Goal: Task Accomplishment & Management: Manage account settings

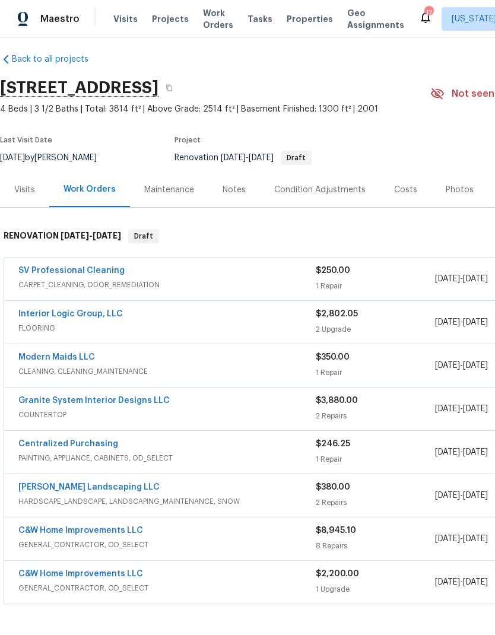
scroll to position [8, -1]
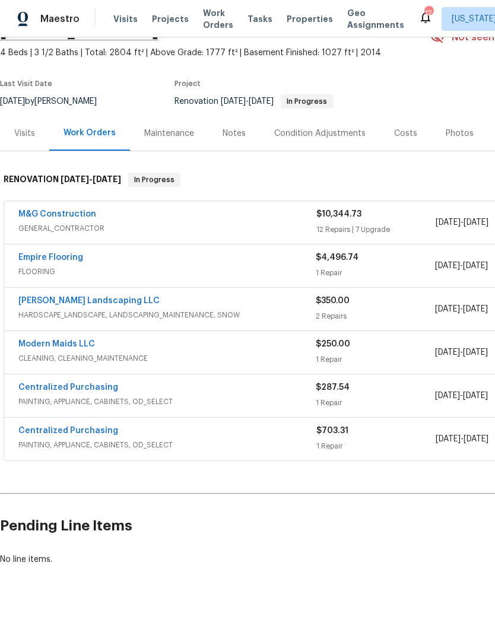
scroll to position [64, 0]
click at [72, 304] on link "[PERSON_NAME] Landscaping LLC" at bounding box center [88, 301] width 141 height 8
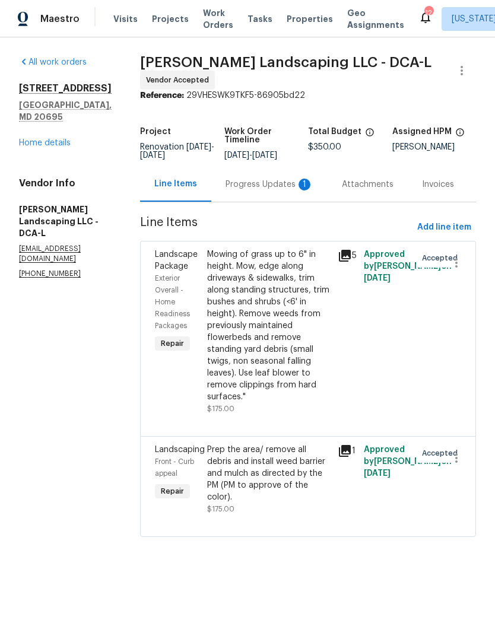
click at [242, 190] on div "Progress Updates 1" at bounding box center [270, 185] width 88 height 12
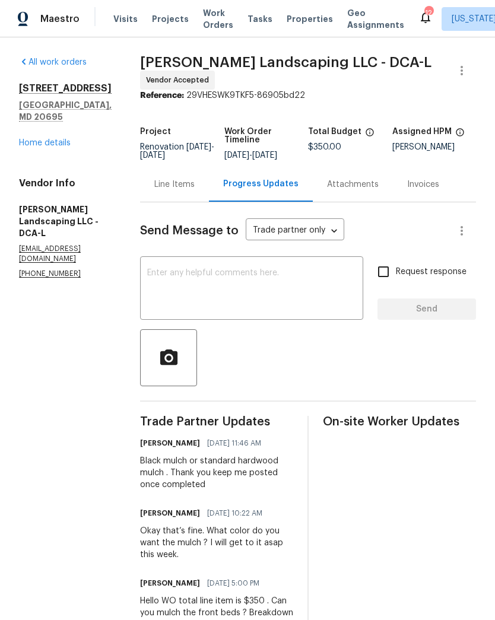
click at [316, 285] on textarea at bounding box center [251, 290] width 209 height 42
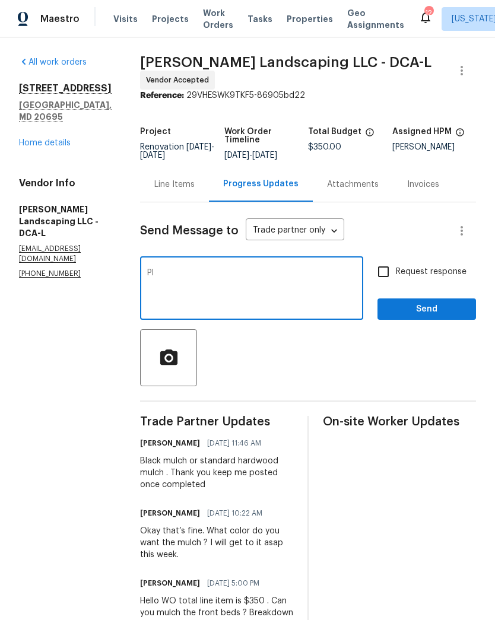
type textarea "P"
click at [58, 139] on link "Home details" at bounding box center [45, 143] width 52 height 8
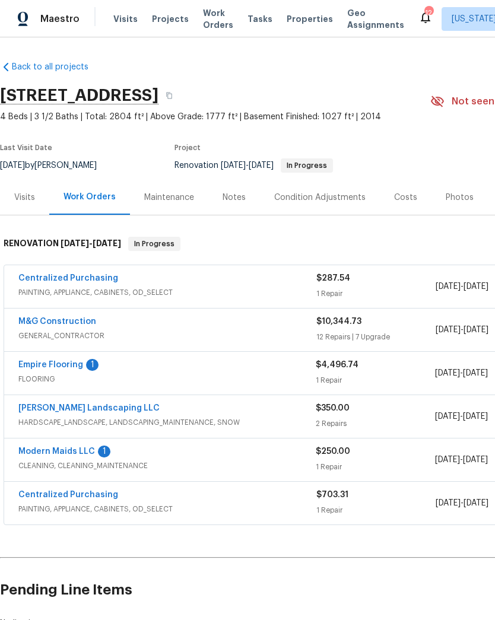
click at [61, 369] on link "Empire Flooring" at bounding box center [50, 365] width 65 height 8
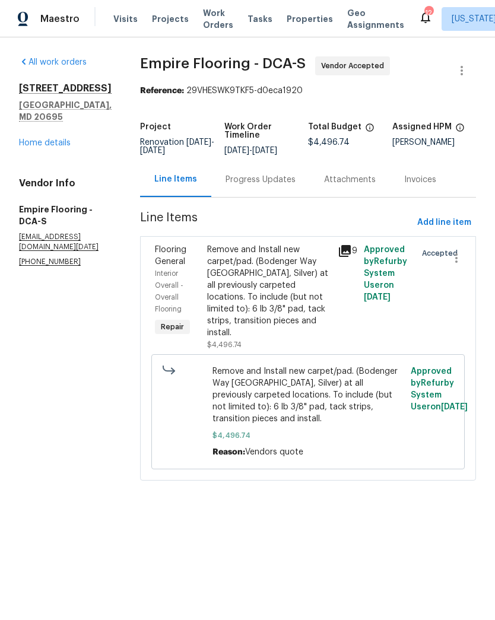
click at [273, 186] on div "Progress Updates" at bounding box center [261, 180] width 70 height 12
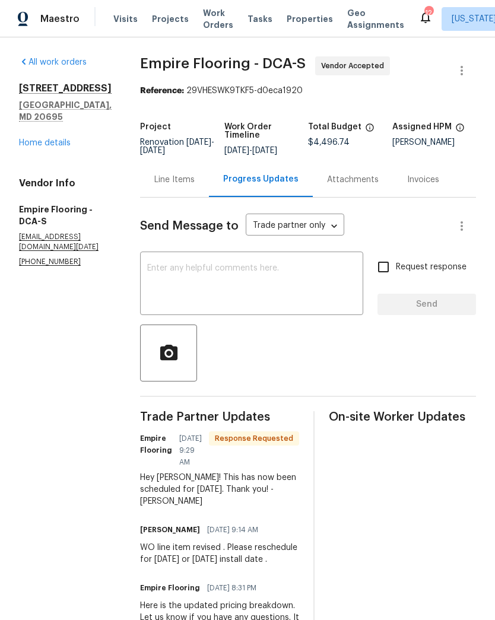
click at [38, 139] on link "Home details" at bounding box center [45, 143] width 52 height 8
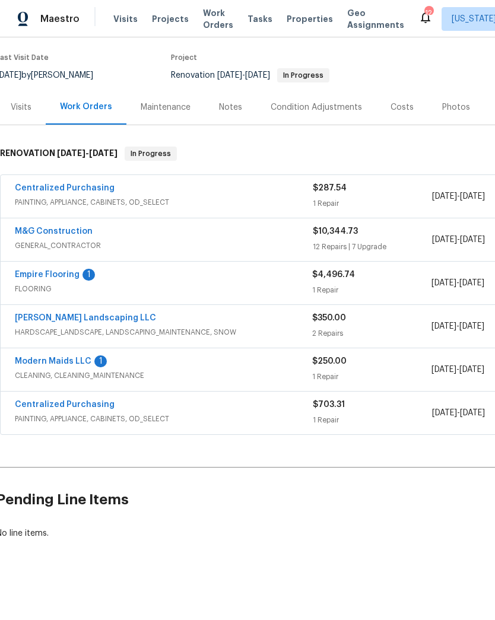
scroll to position [90, 4]
click at [52, 366] on link "Modern Maids LLC" at bounding box center [53, 362] width 77 height 8
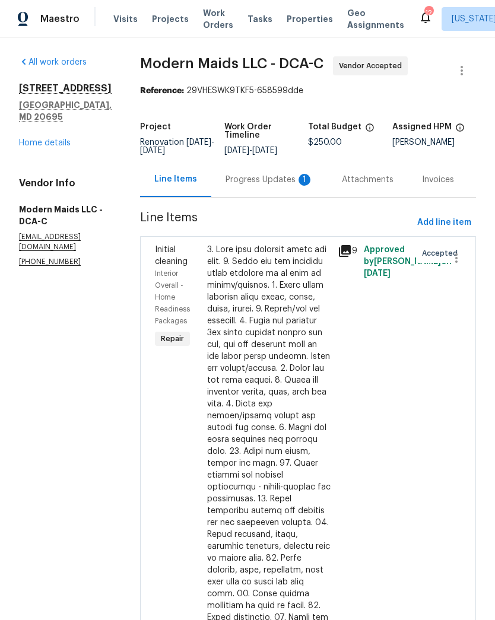
click at [271, 186] on div "Progress Updates 1" at bounding box center [270, 180] width 88 height 12
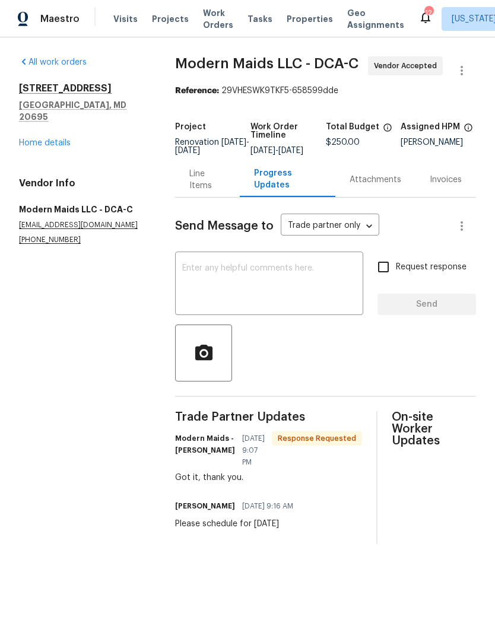
click at [46, 139] on link "Home details" at bounding box center [45, 143] width 52 height 8
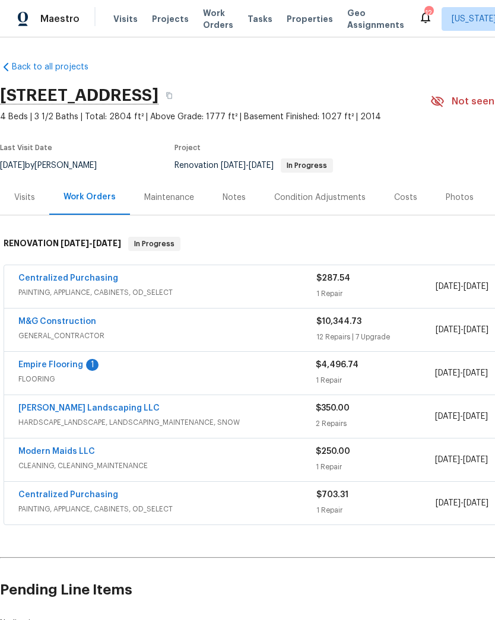
click at [46, 364] on link "Empire Flooring" at bounding box center [50, 365] width 65 height 8
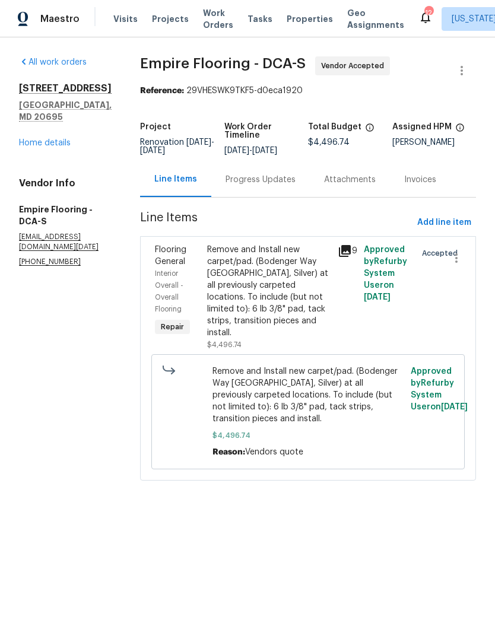
click at [284, 186] on div "Progress Updates" at bounding box center [261, 180] width 70 height 12
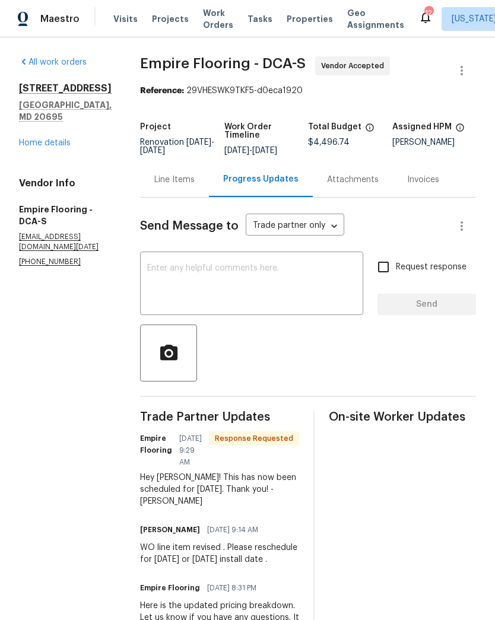
click at [281, 284] on textarea at bounding box center [251, 285] width 209 height 42
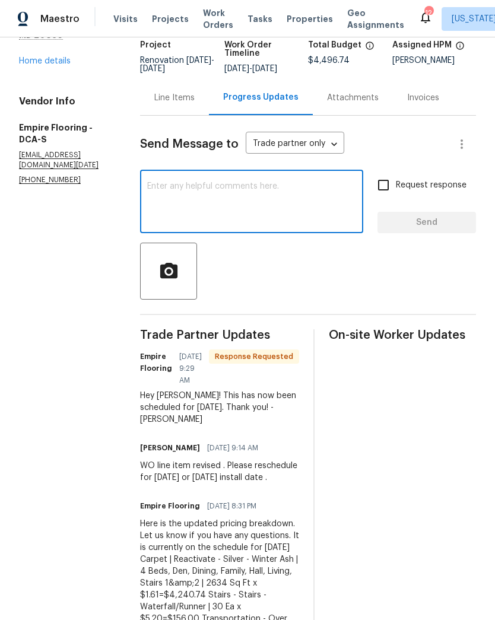
scroll to position [46, 0]
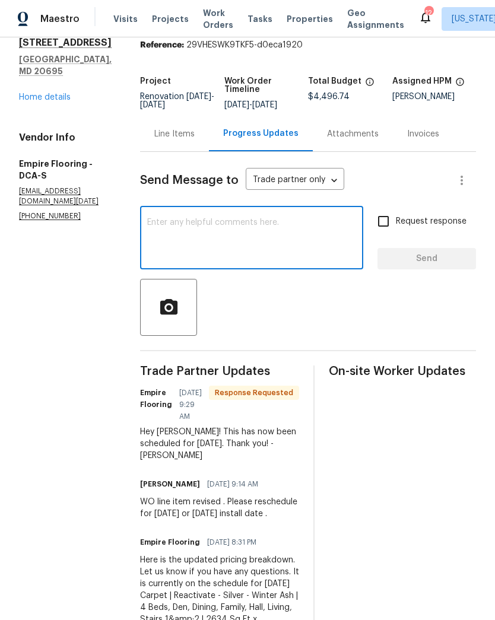
click at [49, 93] on link "Home details" at bounding box center [45, 97] width 52 height 8
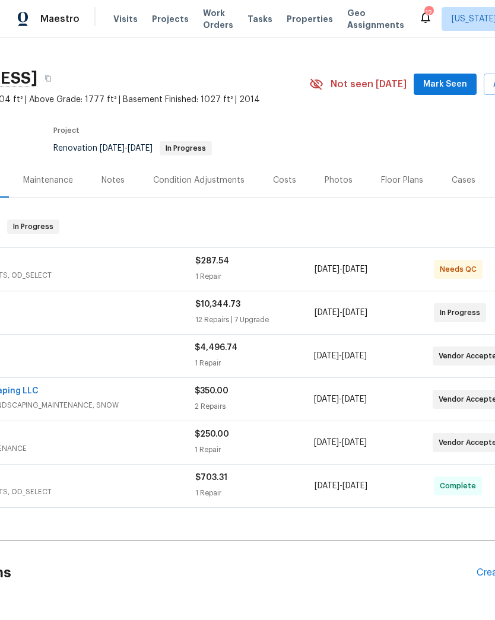
scroll to position [17, 120]
click at [175, 307] on div "M&G Construction" at bounding box center [48, 305] width 298 height 14
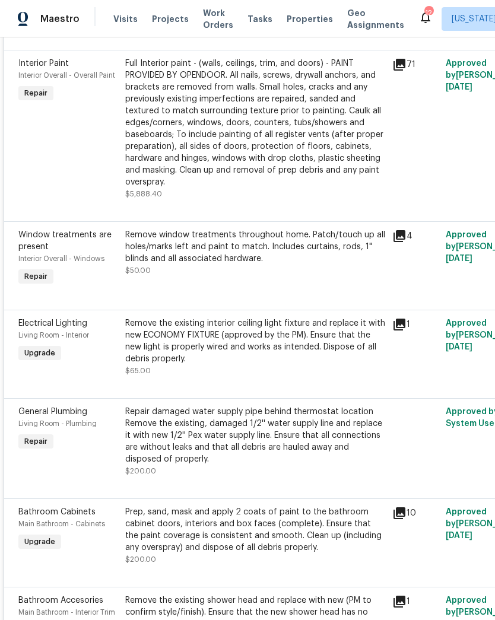
scroll to position [916, 0]
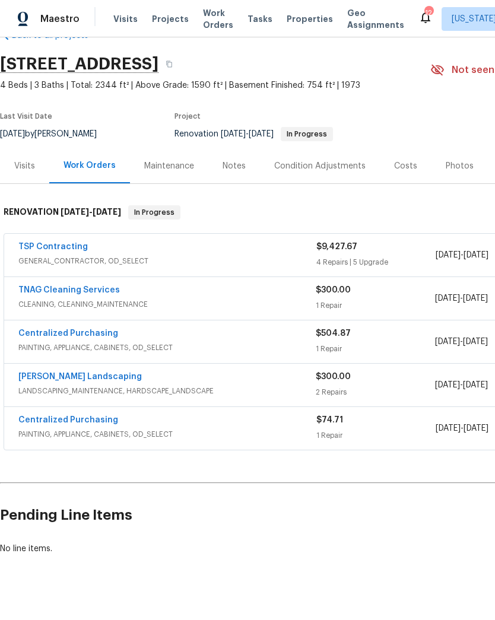
scroll to position [31, 0]
click at [82, 376] on link "Manzano Landscaping" at bounding box center [79, 377] width 123 height 8
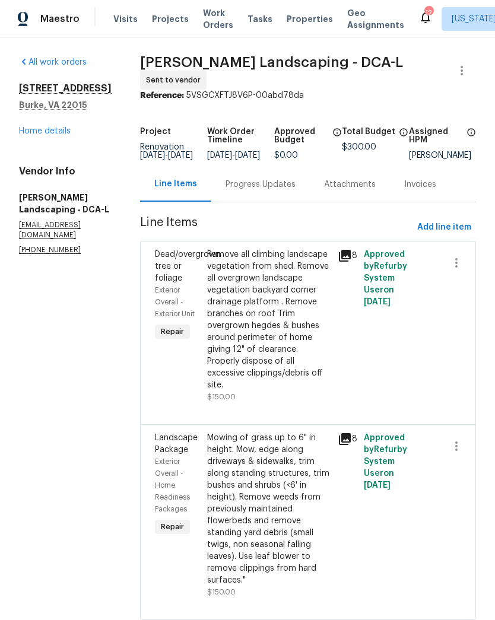
click at [284, 190] on div "Progress Updates" at bounding box center [261, 185] width 70 height 12
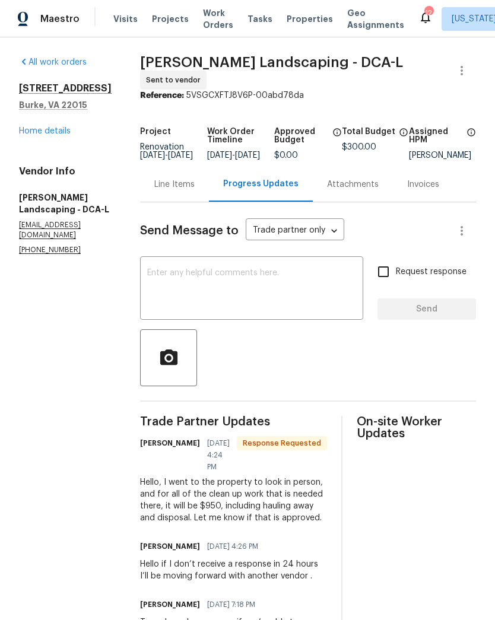
click at [307, 280] on textarea at bounding box center [251, 290] width 209 height 42
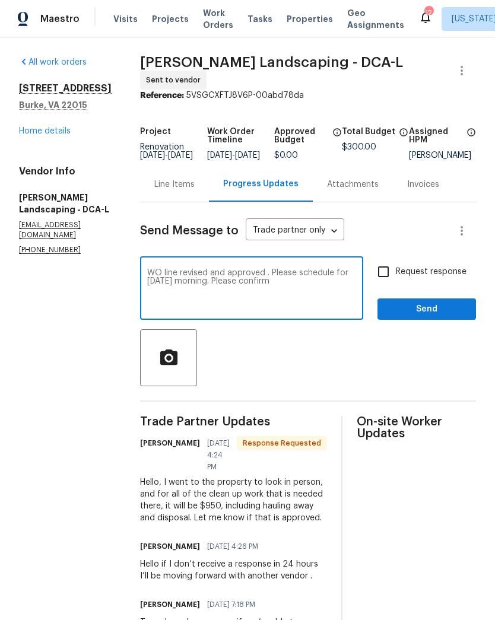
type textarea "WO line revised and approved . Please schedule for Monday morning. Please confi…"
click at [389, 280] on input "Request response" at bounding box center [383, 271] width 25 height 25
checkbox input "true"
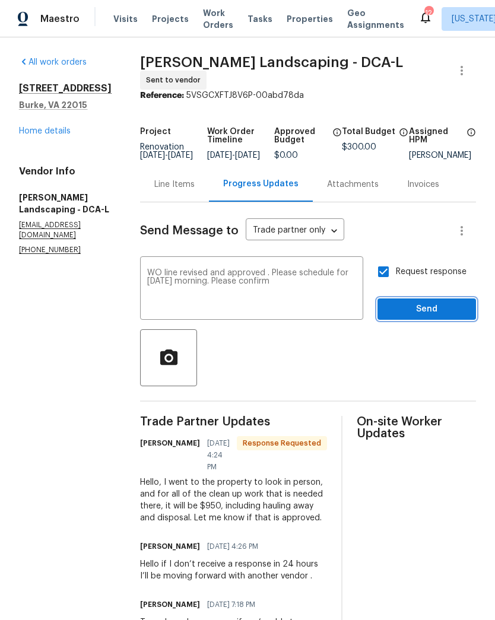
click at [432, 316] on span "Send" at bounding box center [427, 309] width 80 height 15
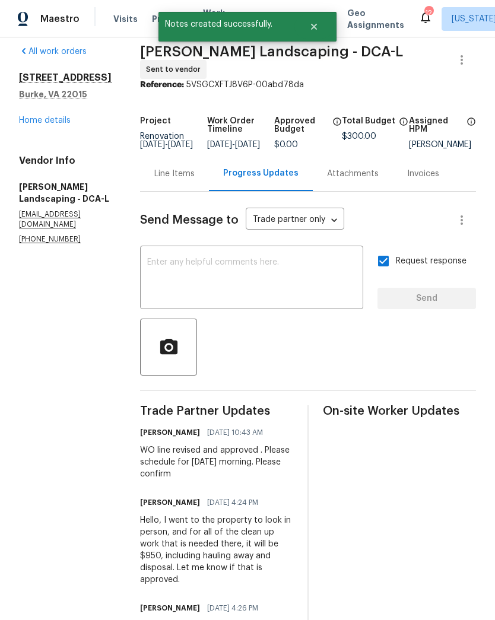
scroll to position [5, 0]
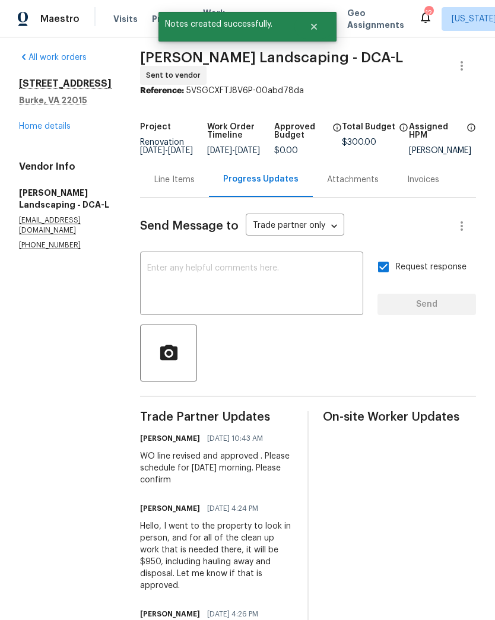
click at [45, 129] on link "Home details" at bounding box center [45, 126] width 52 height 8
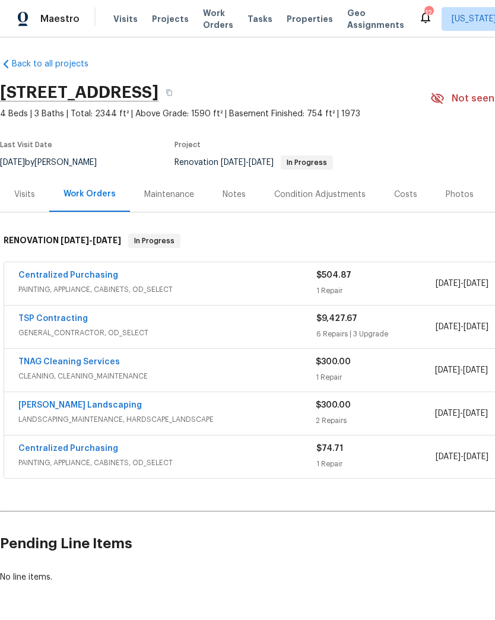
scroll to position [3, 0]
click at [252, 411] on div "Manzano Landscaping" at bounding box center [166, 406] width 297 height 14
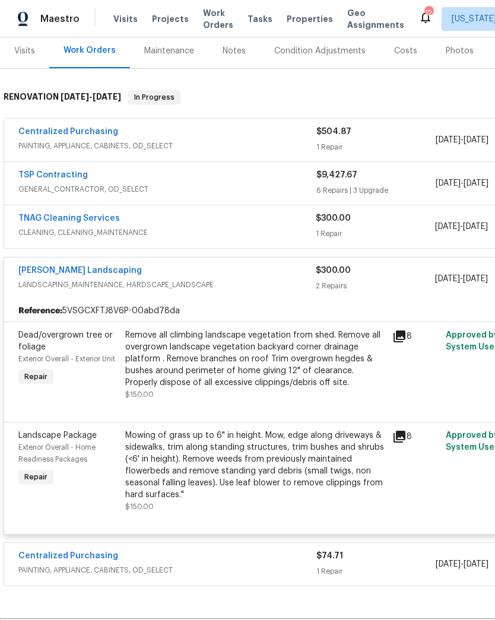
scroll to position [147, 0]
click at [79, 272] on link "Manzano Landscaping" at bounding box center [79, 270] width 123 height 8
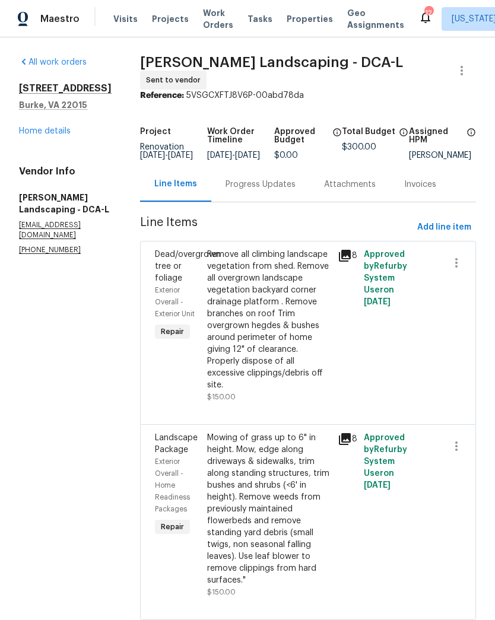
click at [284, 186] on div "Progress Updates" at bounding box center [261, 185] width 70 height 12
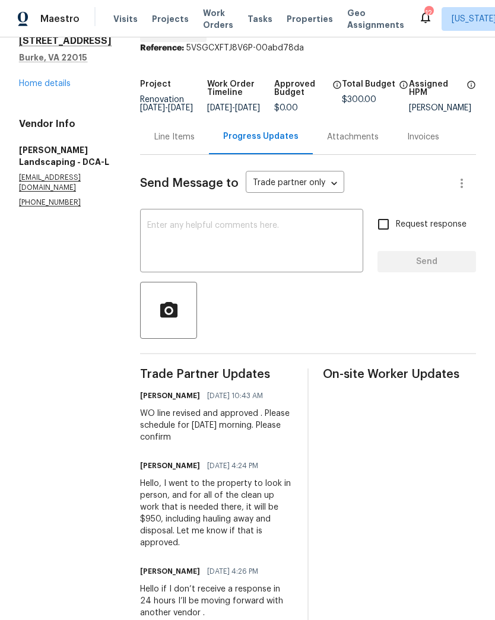
scroll to position [64, 0]
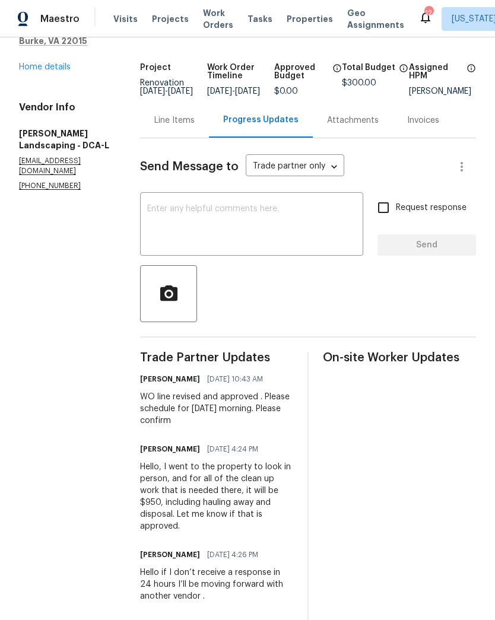
click at [189, 121] on div "Line Items" at bounding box center [174, 121] width 40 height 12
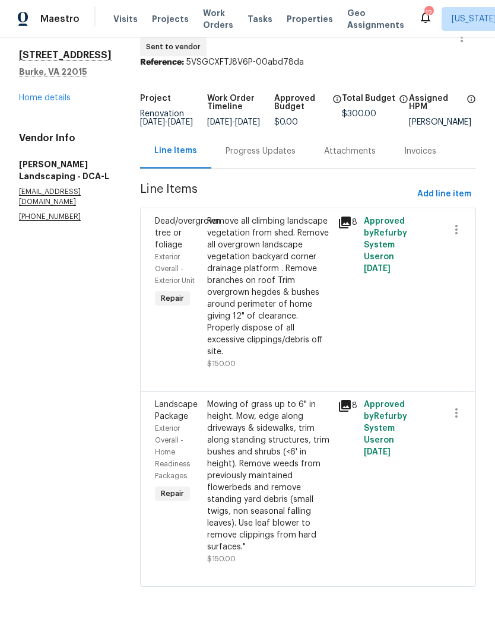
click at [281, 330] on div "Remove all climbing landscape vegetation from shed. Remove all overgrown landsc…" at bounding box center [268, 286] width 123 height 142
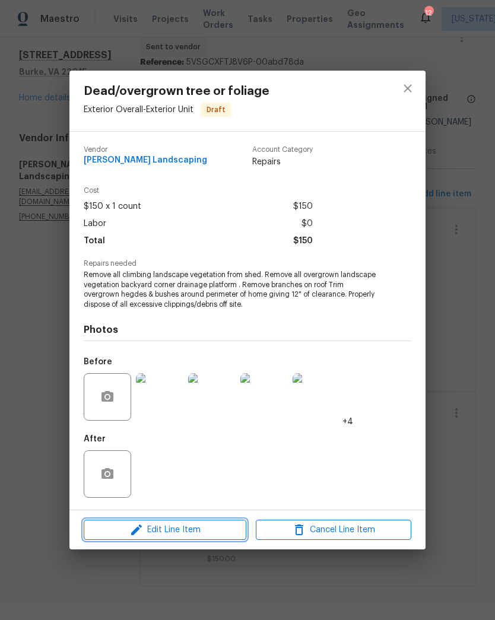
click at [195, 526] on span "Edit Line Item" at bounding box center [164, 530] width 155 height 15
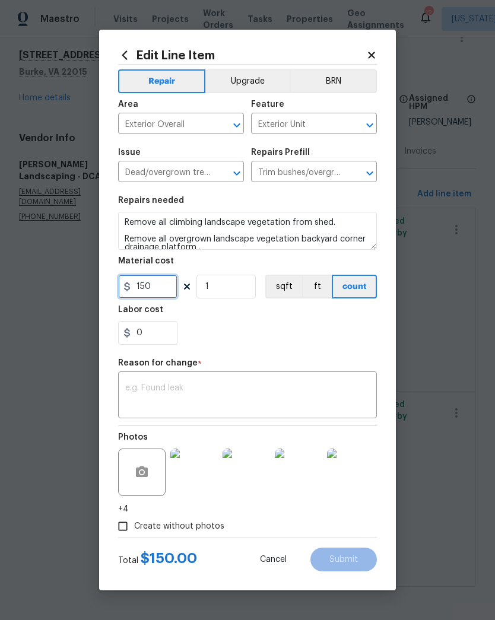
click at [149, 296] on input "150" at bounding box center [147, 287] width 59 height 24
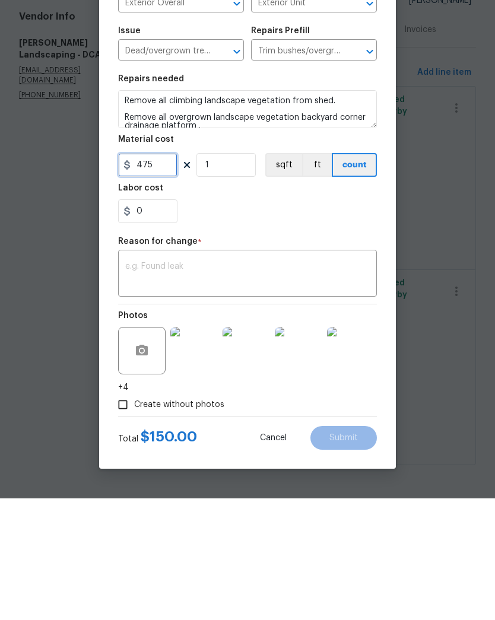
type input "475"
click at [261, 384] on textarea at bounding box center [247, 396] width 244 height 25
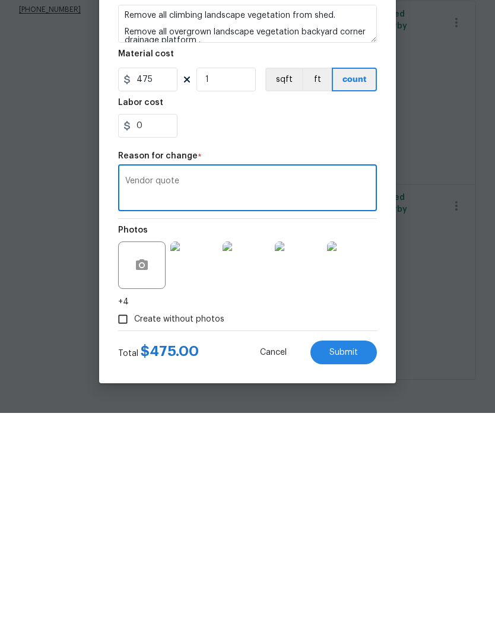
type textarea "Vendor quote"
click at [350, 548] on button "Submit" at bounding box center [343, 560] width 66 height 24
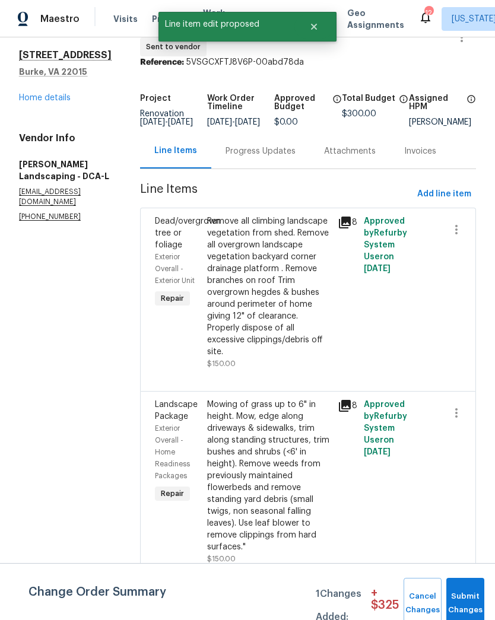
click at [279, 481] on div "Mowing of grass up to 6" in height. Mow, edge along driveways & sidewalks, trim…" at bounding box center [268, 476] width 123 height 154
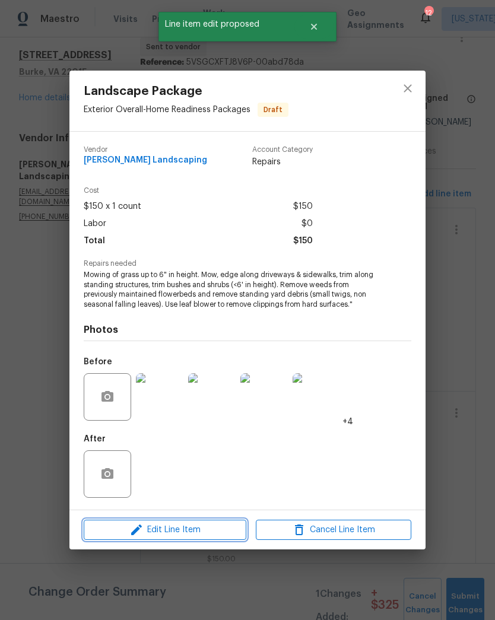
click at [204, 531] on span "Edit Line Item" at bounding box center [164, 530] width 155 height 15
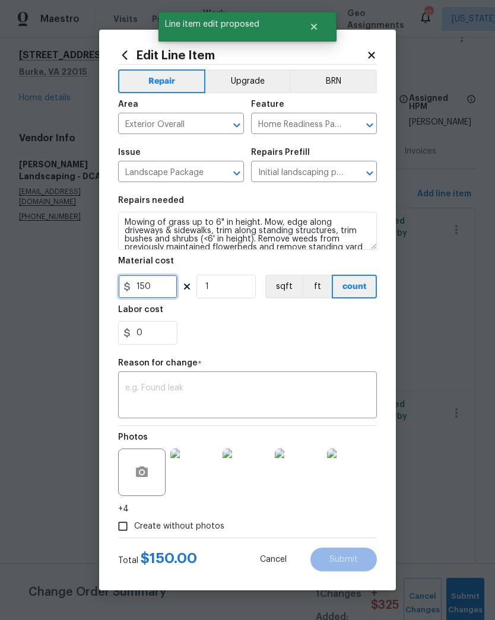
click at [163, 287] on input "150" at bounding box center [147, 287] width 59 height 24
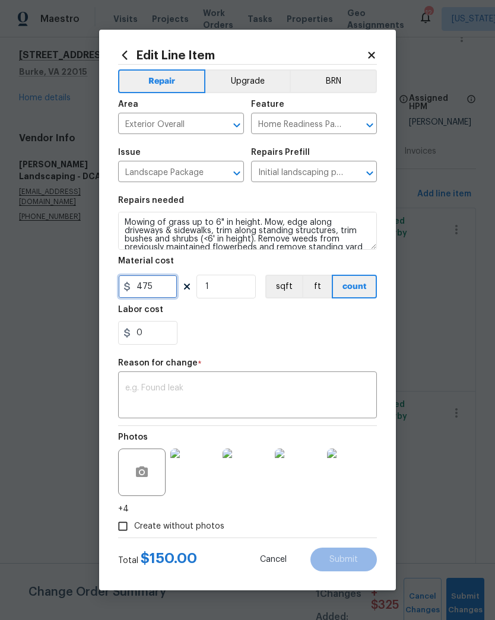
type input "475"
click at [262, 386] on textarea at bounding box center [247, 396] width 244 height 25
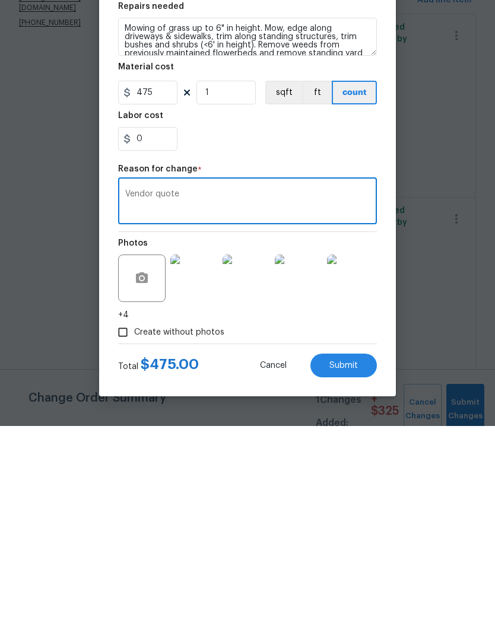
type textarea "Vendor quote"
click at [354, 555] on span "Submit" at bounding box center [343, 559] width 28 height 9
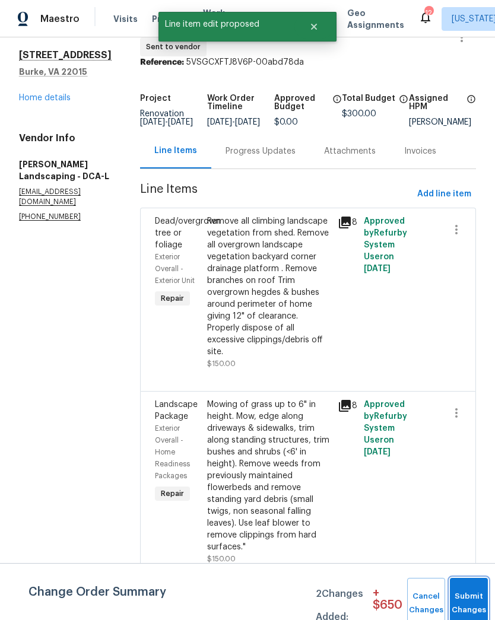
click at [476, 599] on button "Submit Changes" at bounding box center [469, 603] width 38 height 51
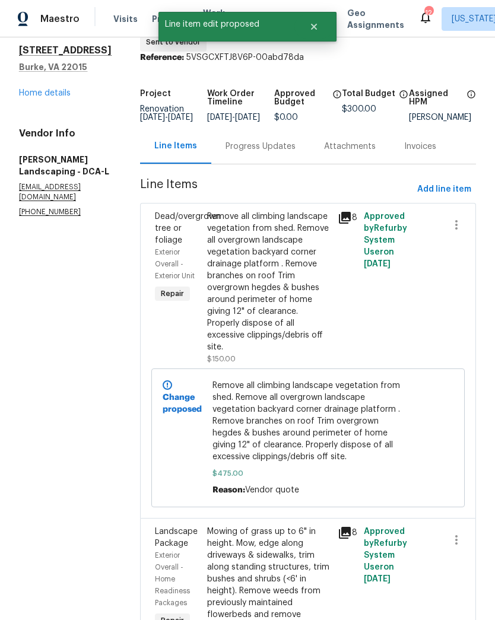
click at [287, 145] on div "Progress Updates" at bounding box center [261, 147] width 70 height 12
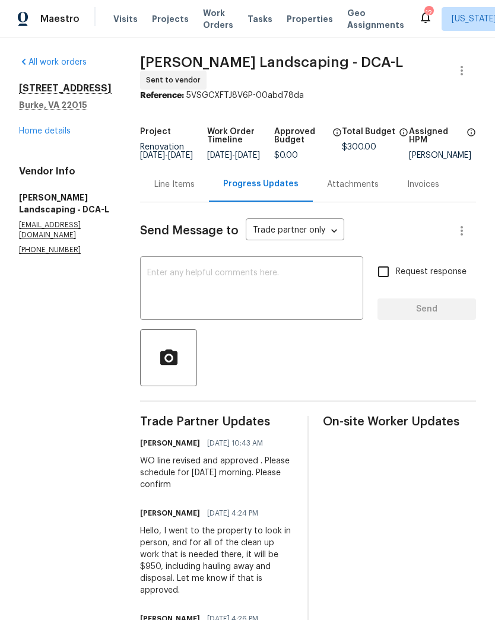
click at [56, 127] on link "Home details" at bounding box center [45, 131] width 52 height 8
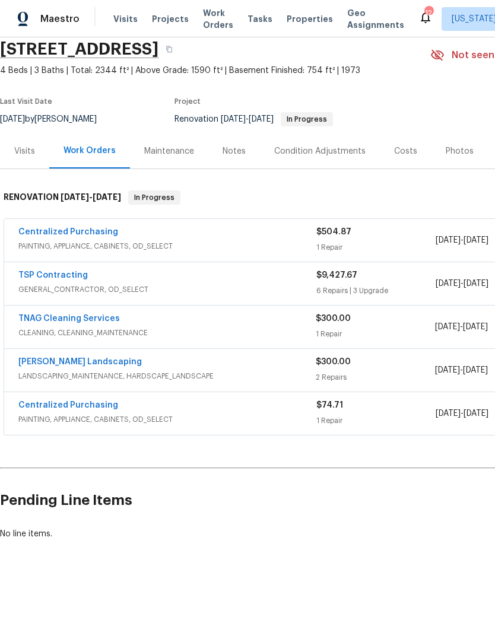
scroll to position [46, 0]
click at [83, 315] on link "TNAG Cleaning Services" at bounding box center [68, 319] width 101 height 8
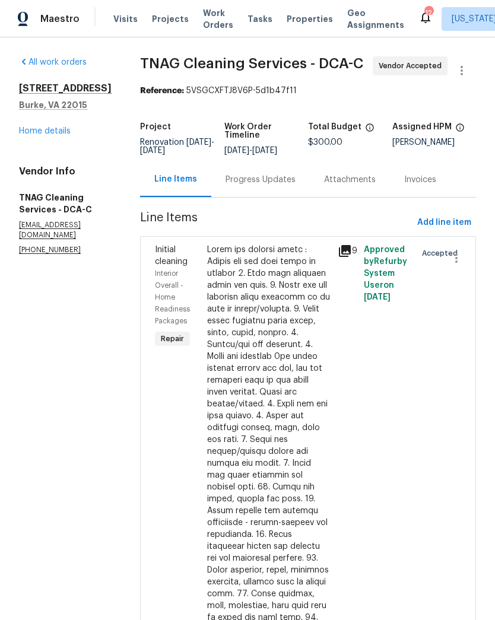
click at [260, 183] on div "Progress Updates" at bounding box center [261, 180] width 70 height 12
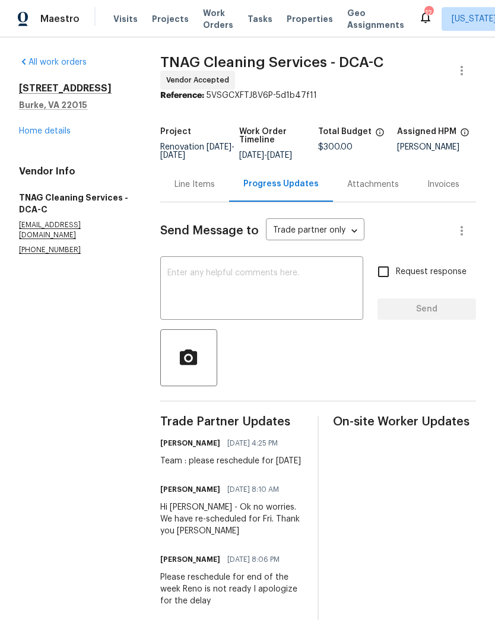
click at [51, 149] on div "All work orders 9505 Scorpio Ln Burke, VA 22015 Home details Vendor Info TNAG C…" at bounding box center [75, 155] width 113 height 199
click at [52, 132] on link "Home details" at bounding box center [45, 131] width 52 height 8
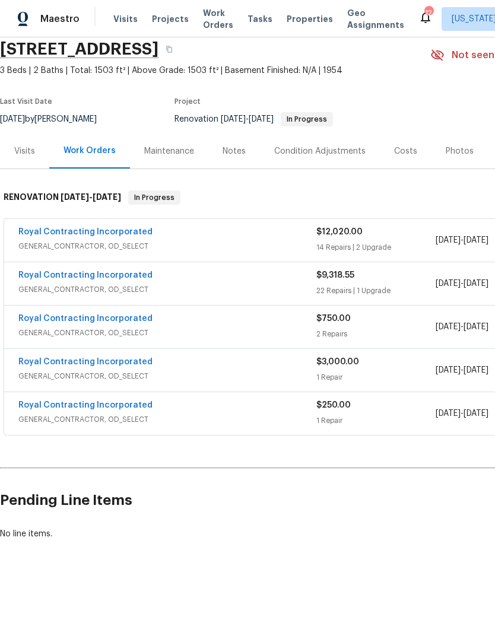
scroll to position [46, 0]
